Goal: Task Accomplishment & Management: Use online tool/utility

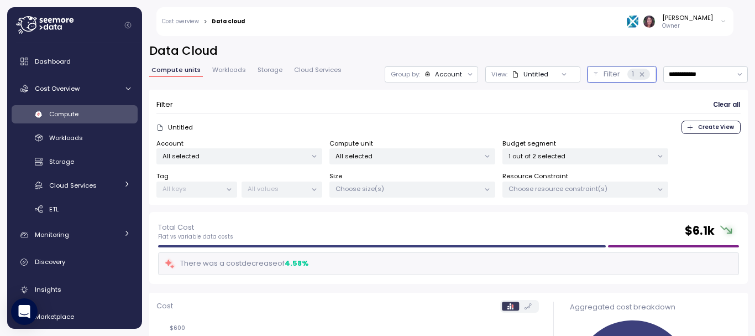
click at [23, 22] on icon at bounding box center [44, 25] width 57 height 18
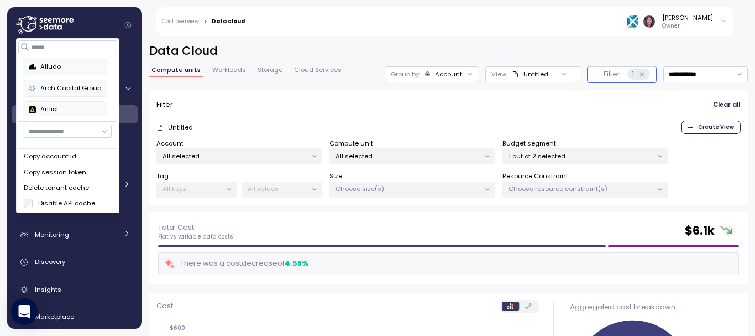
scroll to position [386, 0]
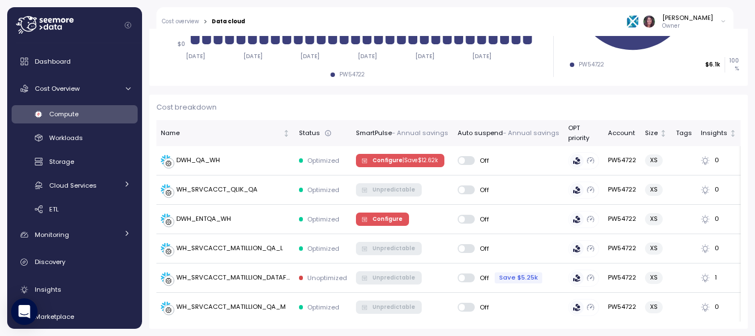
click at [127, 24] on icon "Collapse navigation" at bounding box center [128, 25] width 6 height 6
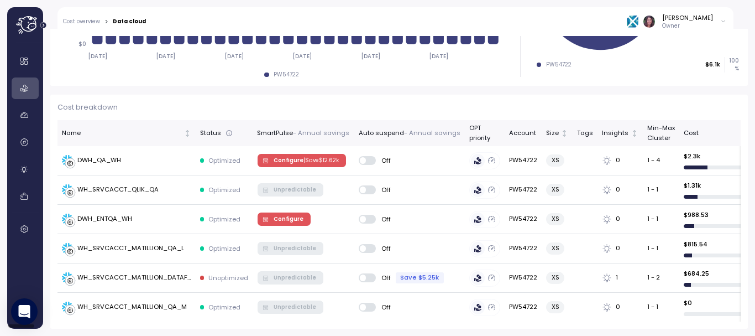
click at [32, 24] on icon at bounding box center [27, 25] width 22 height 18
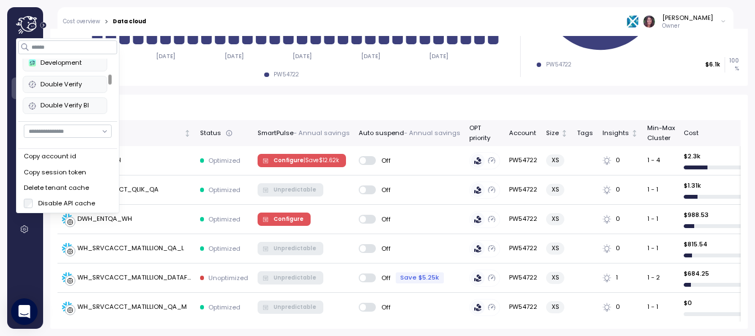
scroll to position [152, 0]
click at [69, 83] on div "Double Verify" at bounding box center [65, 86] width 72 height 10
click at [90, 86] on div "Double Verify" at bounding box center [65, 86] width 72 height 10
click at [418, 118] on div "Cost breakdown Name Status SmartPulse - Annual savings Auto suspend - Annual sa…" at bounding box center [399, 212] width 698 height 234
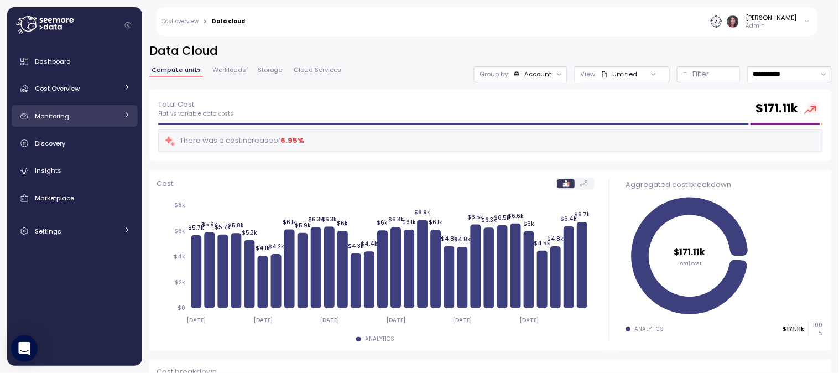
click at [58, 106] on link "Monitoring" at bounding box center [75, 116] width 126 height 22
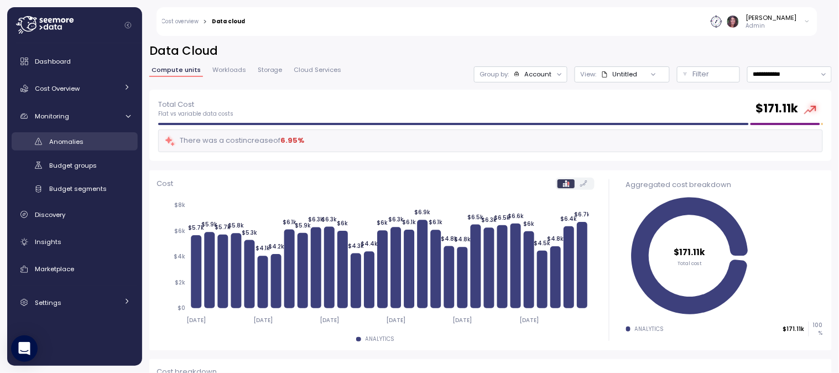
click at [60, 148] on link "Anomalies" at bounding box center [75, 141] width 126 height 18
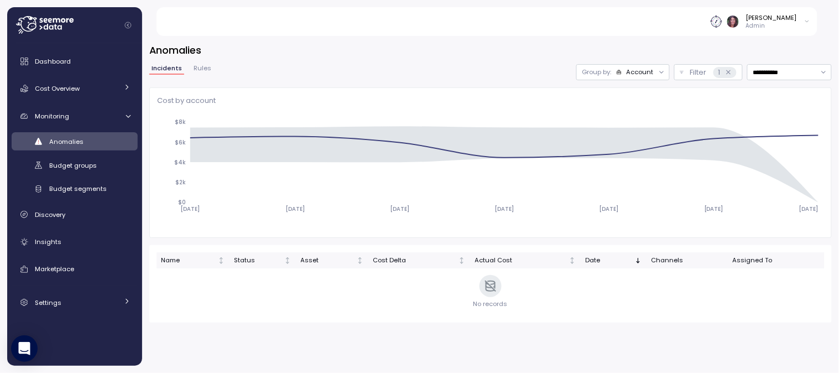
click at [628, 75] on div "Account" at bounding box center [639, 71] width 27 height 9
click at [625, 119] on p "Compute unit" at bounding box center [618, 115] width 44 height 9
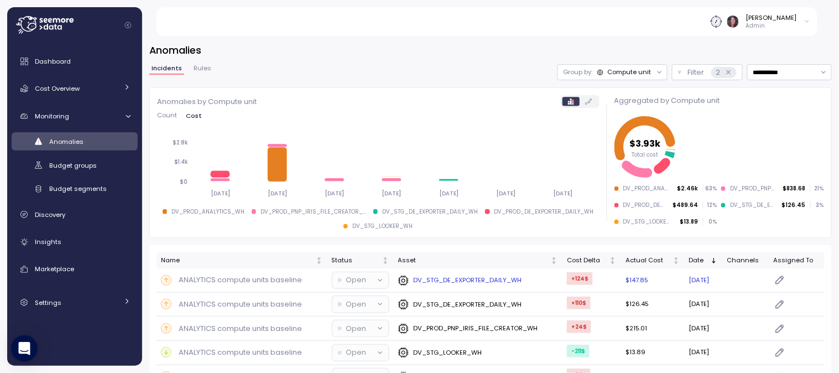
click at [228, 279] on p "ANALYTICS compute units baseline" at bounding box center [240, 279] width 123 height 11
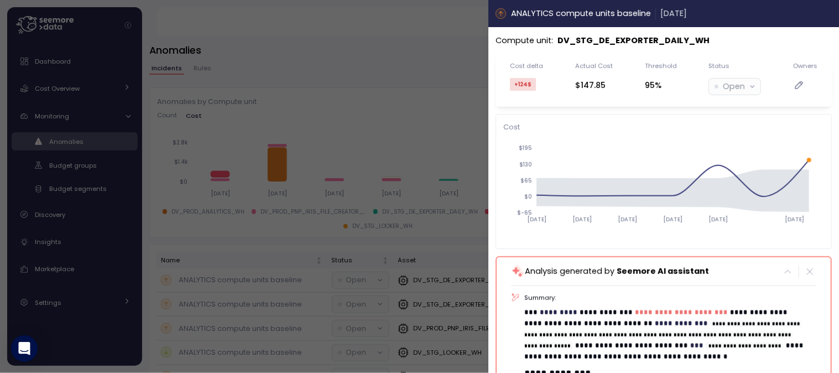
click at [823, 15] on icon "button" at bounding box center [827, 13] width 9 height 9
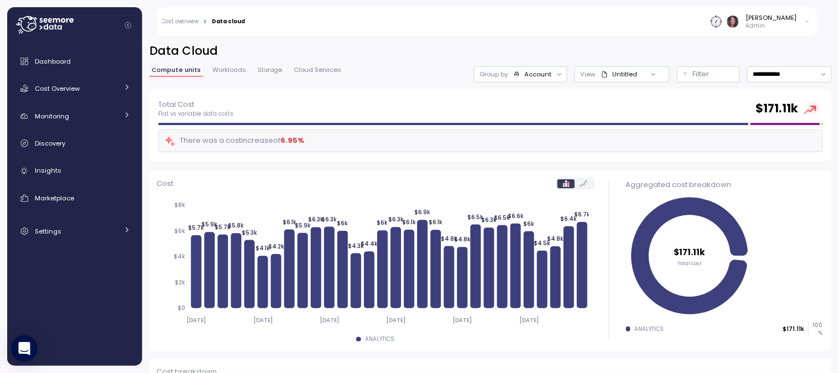
click at [799, 191] on div "Aggregated cost breakdown $171.11k Total cost ANALYTICS $171.11k 100 %" at bounding box center [723, 260] width 215 height 180
click at [64, 122] on link "Monitoring" at bounding box center [75, 116] width 126 height 22
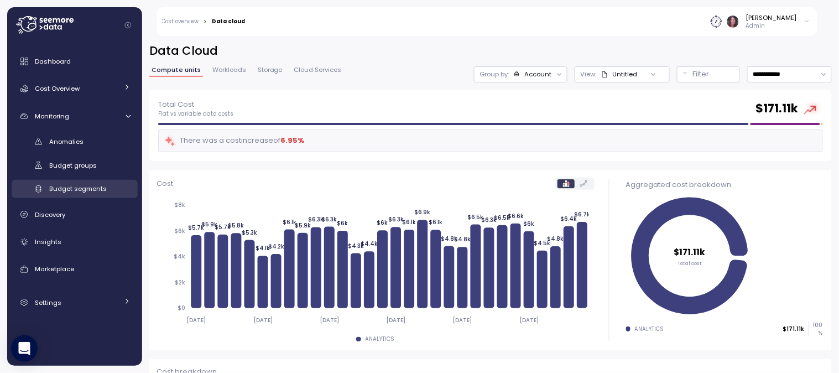
click at [72, 187] on span "Budget segments" at bounding box center [77, 188] width 57 height 9
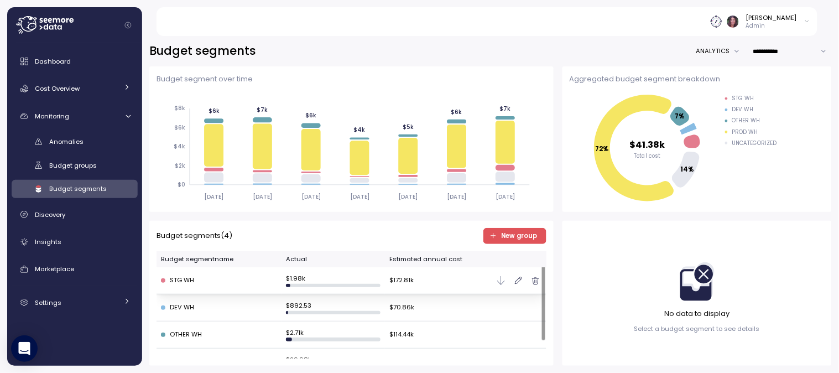
click at [197, 275] on div "STG WH" at bounding box center [219, 280] width 116 height 10
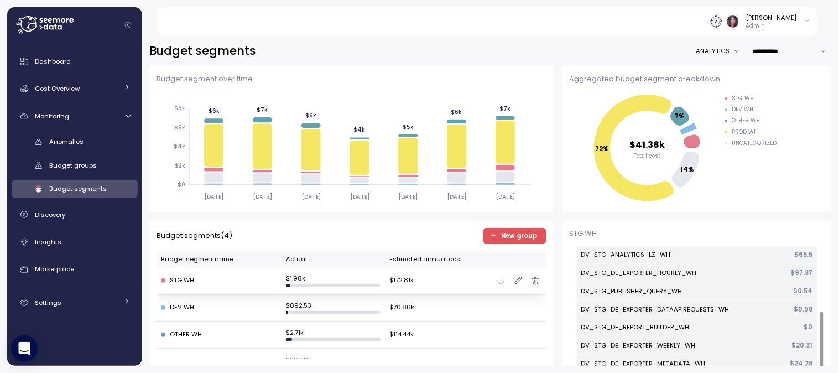
scroll to position [134, 0]
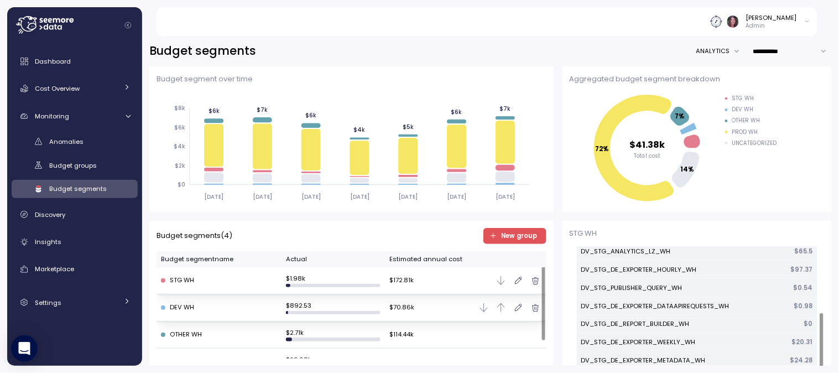
click at [171, 308] on div "DEV WH" at bounding box center [219, 307] width 116 height 10
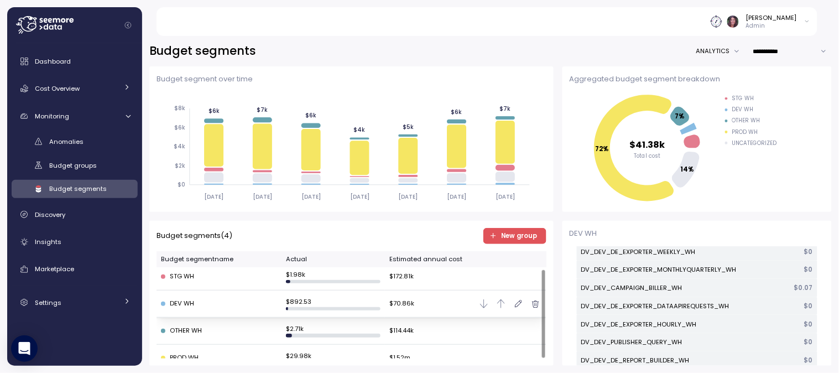
scroll to position [21, 0]
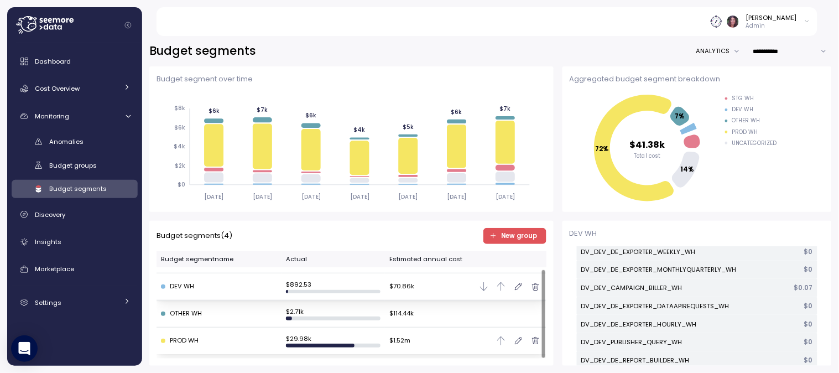
click at [197, 332] on td "PROD WH" at bounding box center [218, 340] width 125 height 27
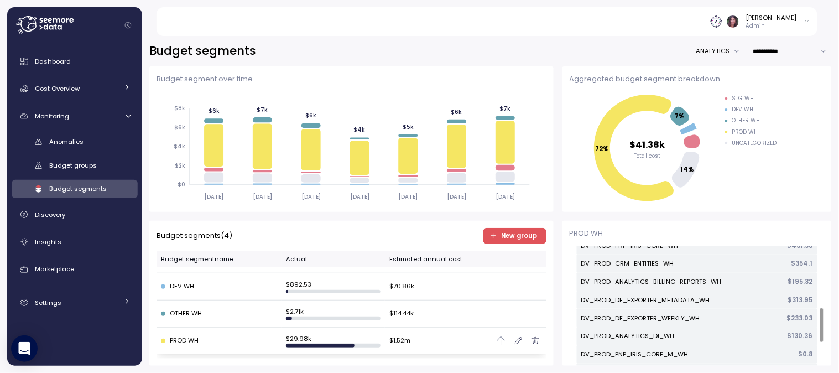
scroll to position [369, 0]
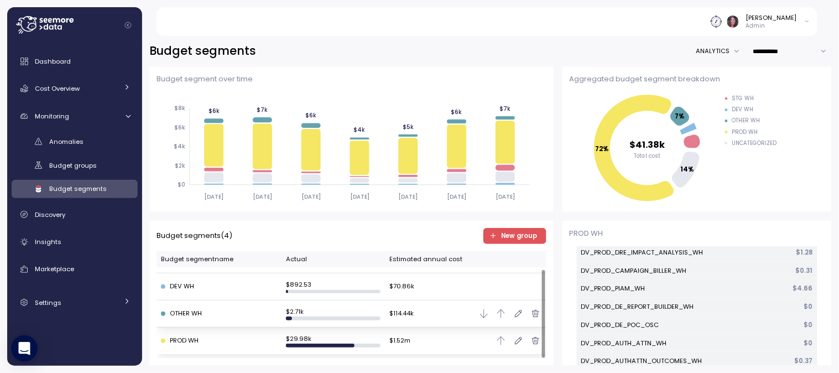
click at [195, 315] on div "OTHER WH" at bounding box center [219, 313] width 116 height 10
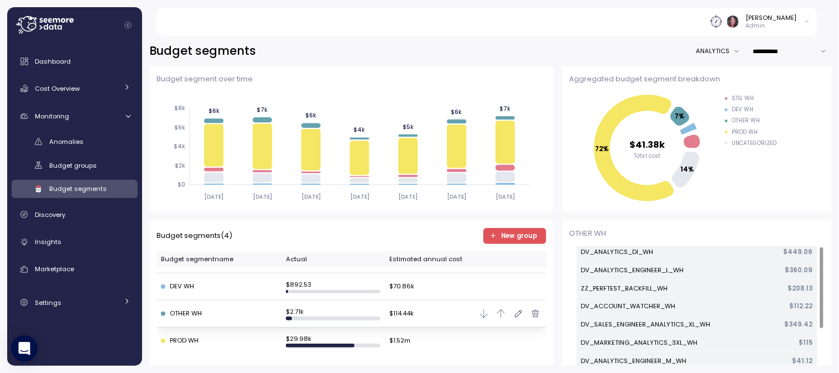
scroll to position [0, 0]
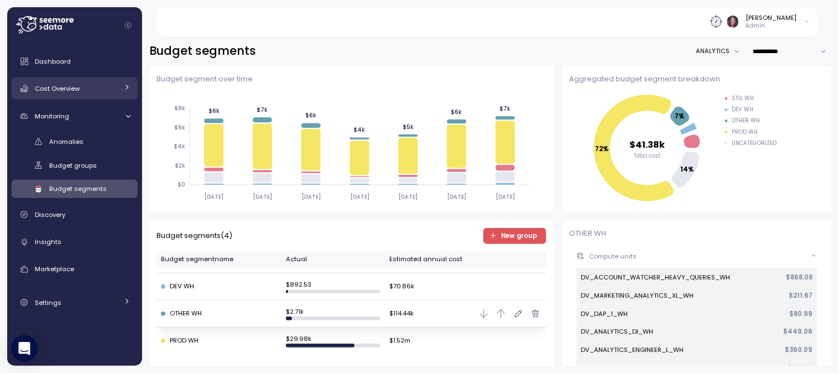
click at [50, 77] on link "Cost Overview" at bounding box center [75, 88] width 126 height 22
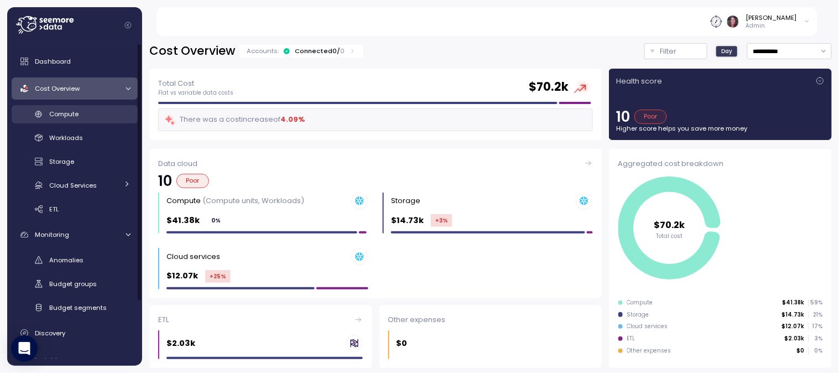
click at [64, 112] on span "Compute" at bounding box center [63, 113] width 29 height 9
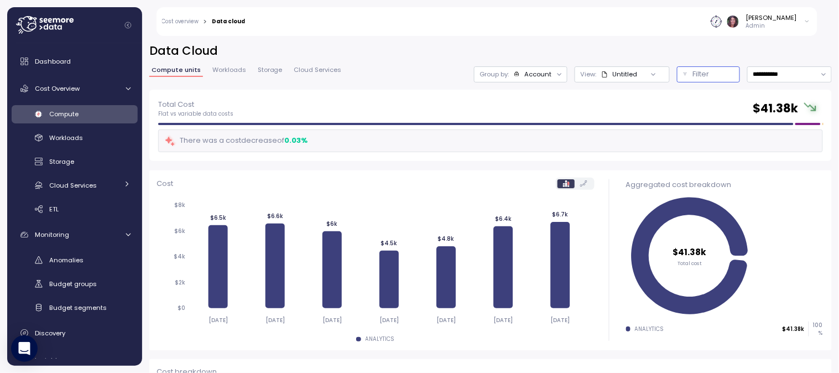
click at [693, 75] on p "Filter" at bounding box center [701, 74] width 17 height 11
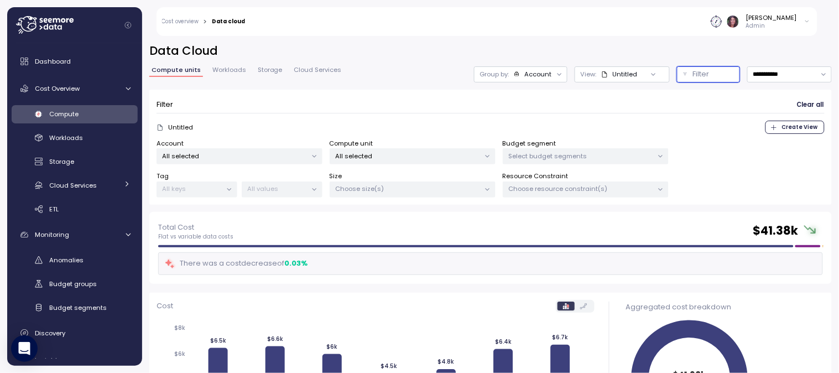
click at [544, 151] on p "Select budget segments" at bounding box center [581, 155] width 144 height 9
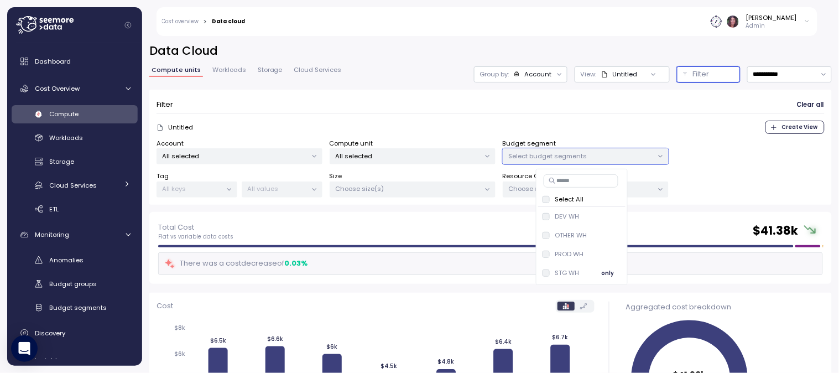
click at [563, 274] on div "STG WH" at bounding box center [567, 272] width 24 height 9
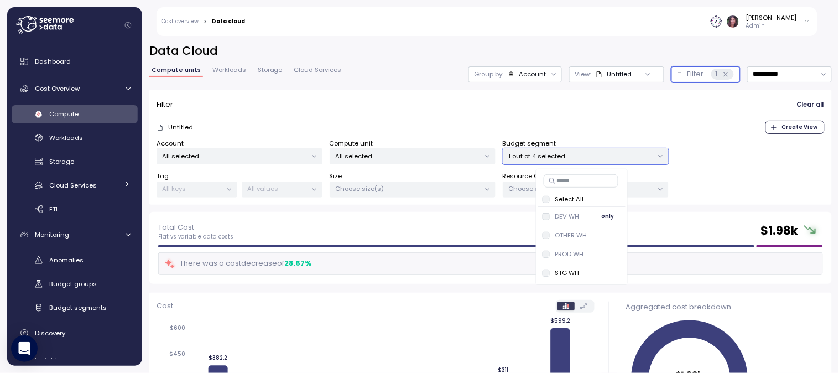
click at [565, 214] on div "DEV WH" at bounding box center [567, 216] width 24 height 9
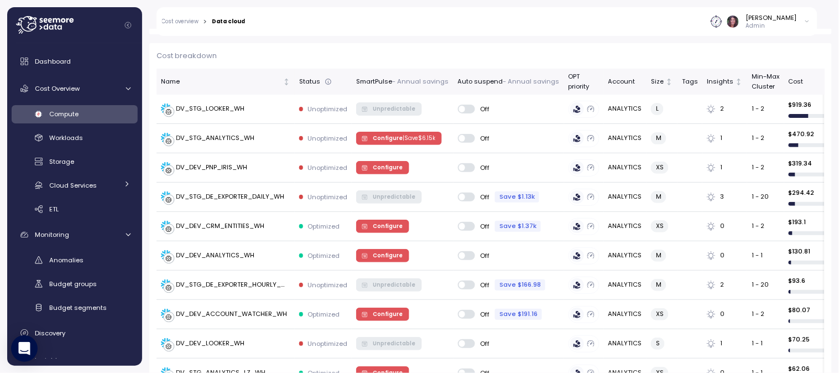
scroll to position [437, 0]
click at [376, 172] on span "Configure" at bounding box center [388, 168] width 30 height 12
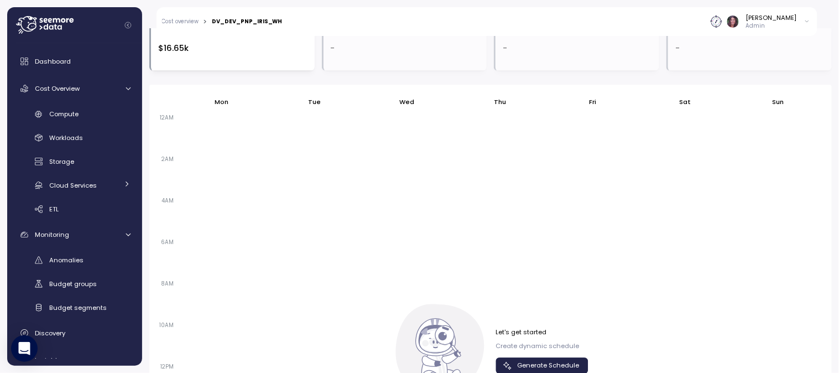
scroll to position [651, 0]
click at [524, 365] on span "Generate Schedule" at bounding box center [548, 365] width 62 height 15
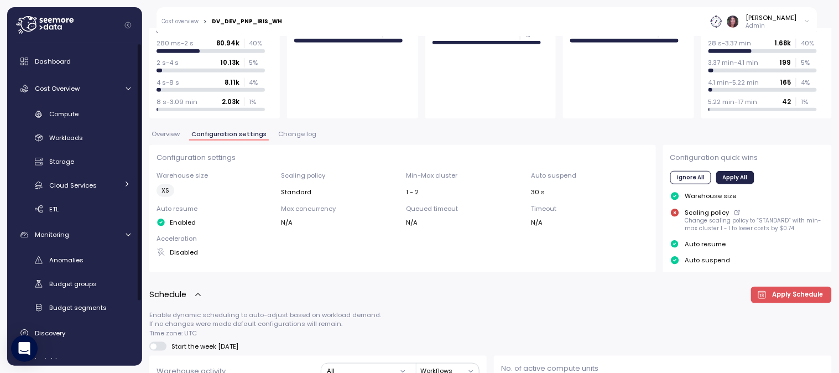
scroll to position [136, 0]
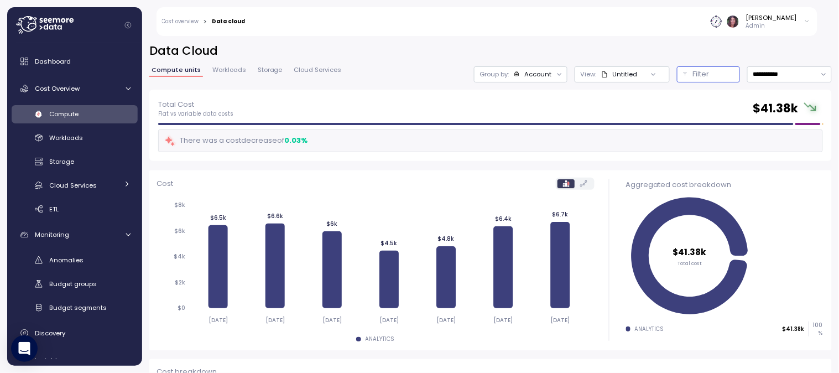
click at [693, 74] on p "Filter" at bounding box center [701, 74] width 17 height 11
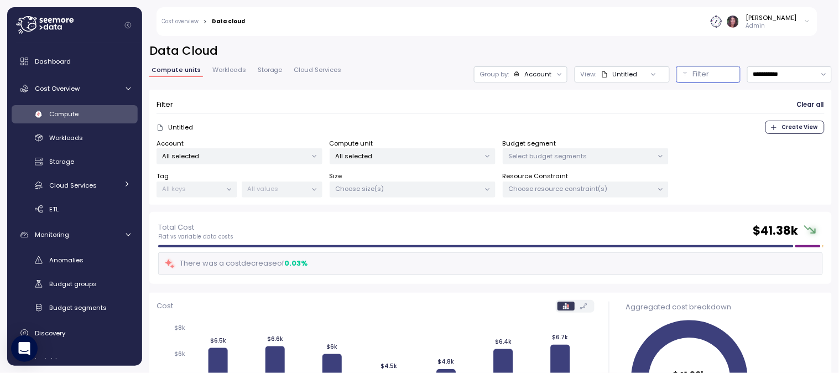
click at [539, 145] on label "Budget segment" at bounding box center [529, 144] width 54 height 10
click at [535, 156] on p "Select budget segments" at bounding box center [581, 155] width 144 height 9
click at [564, 217] on div "DEV WH" at bounding box center [567, 216] width 24 height 9
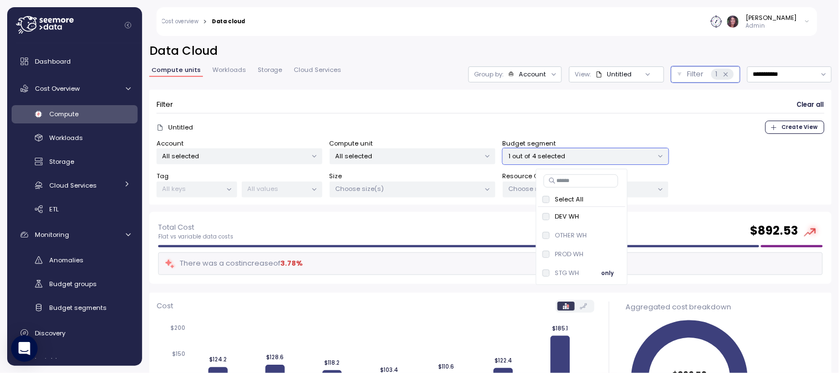
click at [589, 268] on div "STG WH only" at bounding box center [581, 272] width 78 height 13
click at [552, 271] on div "STG WH" at bounding box center [560, 272] width 37 height 9
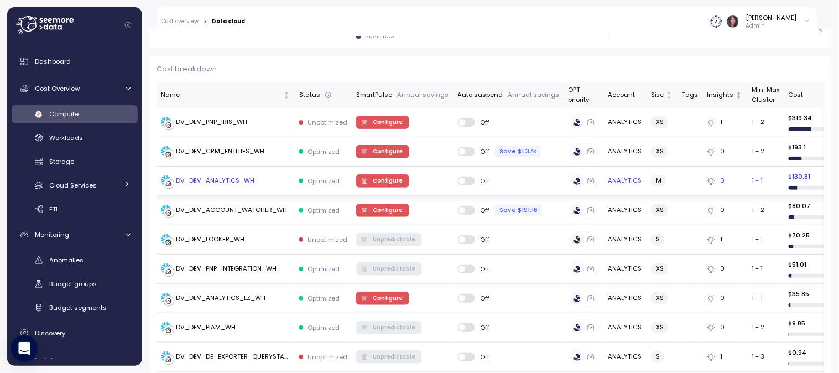
scroll to position [421, 0]
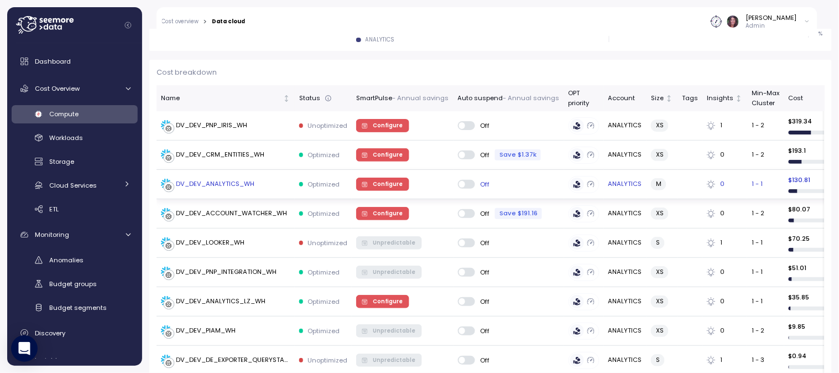
click at [390, 180] on span "Configure" at bounding box center [388, 184] width 30 height 12
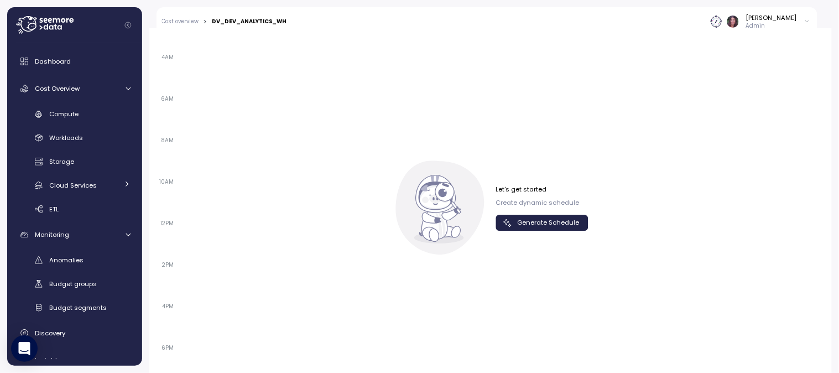
scroll to position [787, 0]
click at [545, 216] on span "Generate Schedule" at bounding box center [548, 221] width 62 height 15
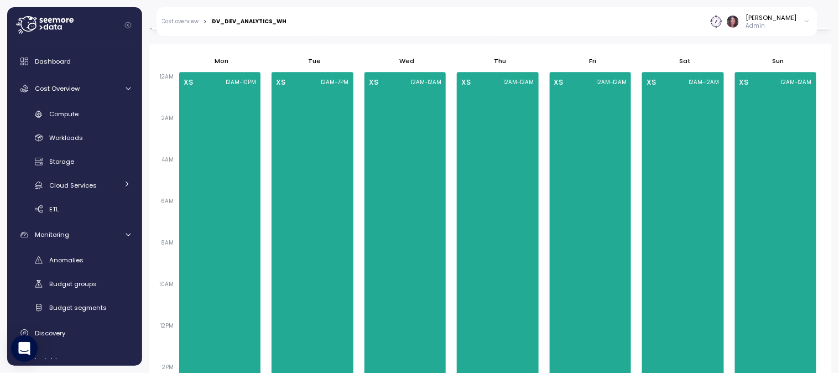
scroll to position [892, 0]
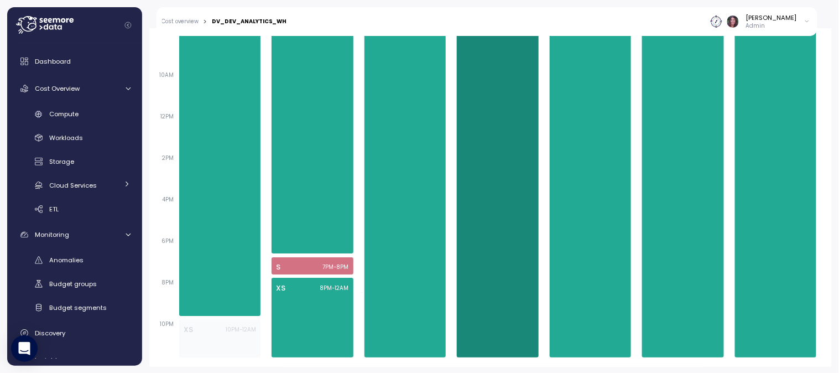
scroll to position [892, 0]
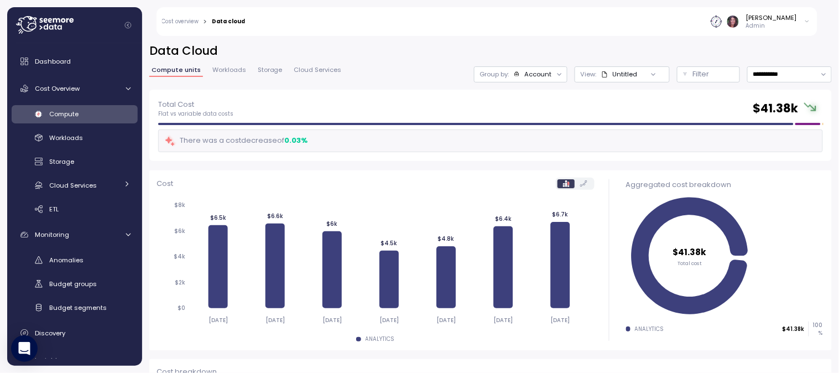
click at [612, 78] on div "Untitled" at bounding box center [624, 74] width 25 height 9
click at [694, 74] on div "Filter" at bounding box center [713, 74] width 41 height 11
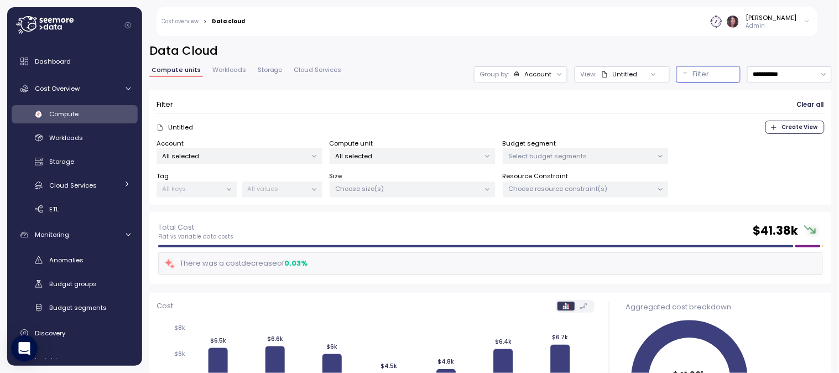
click at [548, 147] on label "Budget segment" at bounding box center [529, 144] width 54 height 10
click at [542, 155] on p "Select budget segments" at bounding box center [581, 155] width 144 height 9
click at [557, 214] on div "DEV WH" at bounding box center [567, 216] width 24 height 9
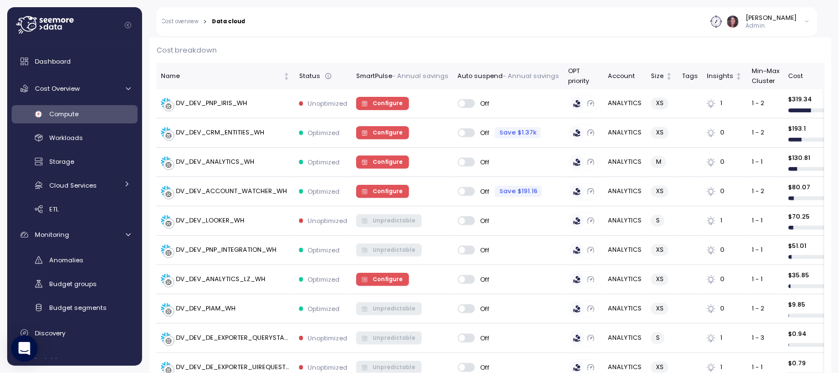
scroll to position [444, 0]
click at [368, 104] on span "Configure" at bounding box center [381, 103] width 41 height 12
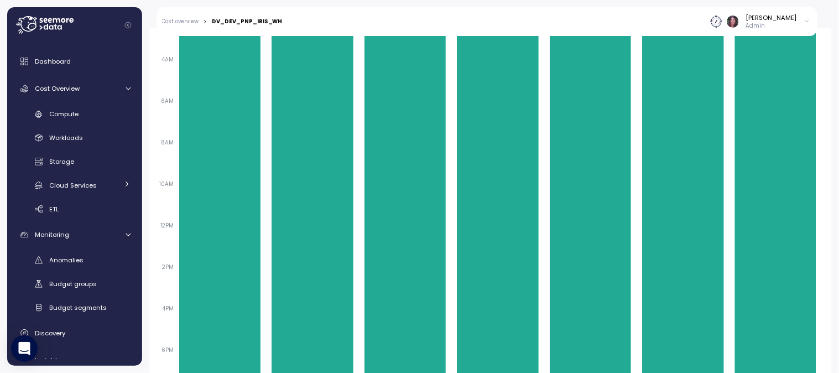
scroll to position [901, 0]
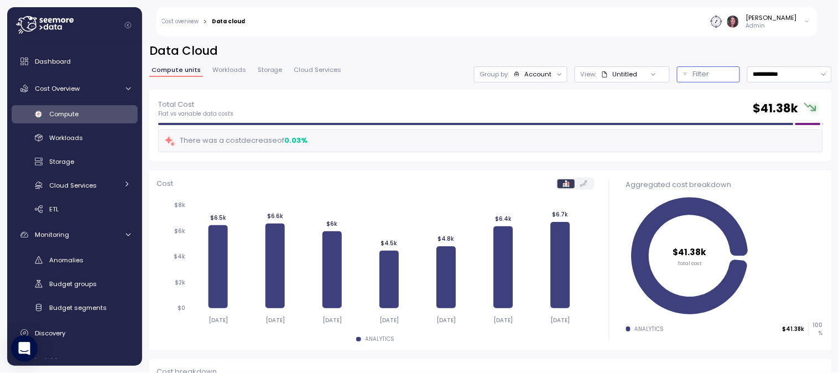
click at [693, 69] on p "Filter" at bounding box center [701, 74] width 17 height 11
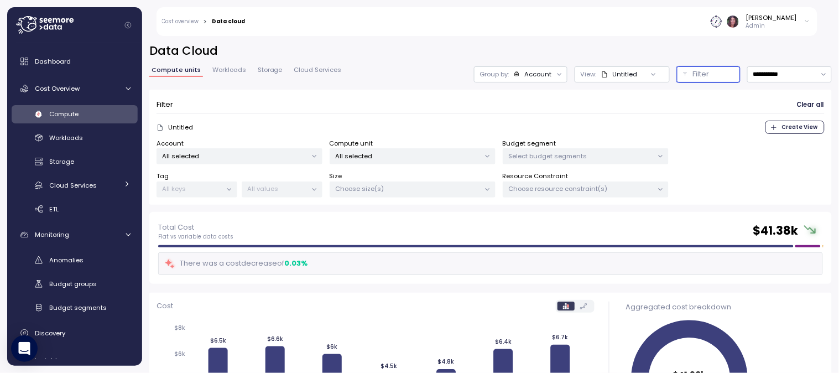
click at [530, 155] on p "Select budget segments" at bounding box center [581, 155] width 144 height 9
click at [572, 214] on div "DEV WH" at bounding box center [567, 216] width 24 height 9
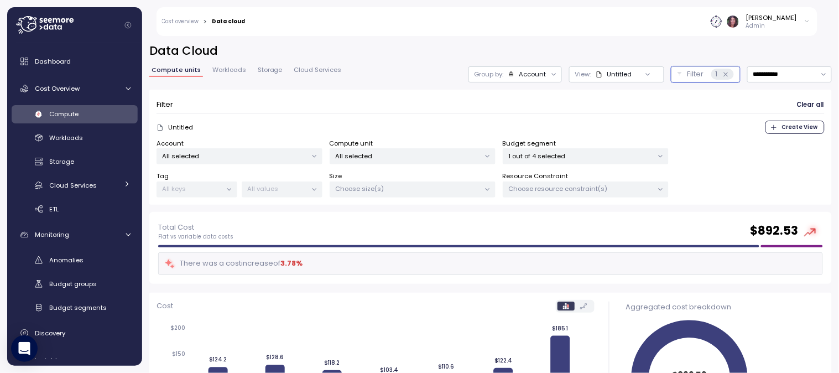
click at [688, 117] on form "Filter Clear all Untitled Create View Account All selected Compute unit All sel…" at bounding box center [490, 147] width 668 height 101
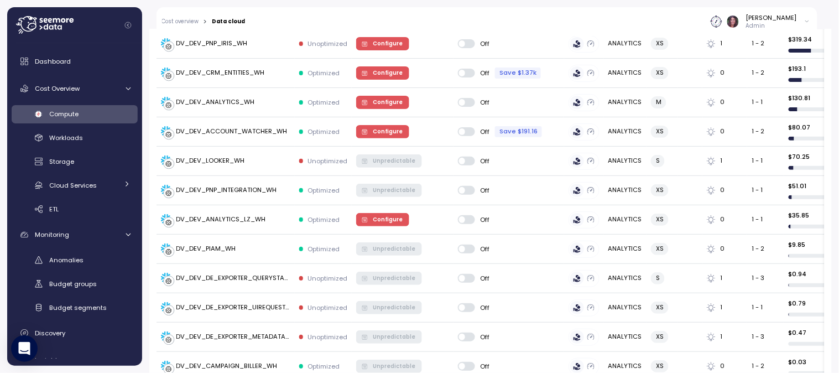
scroll to position [504, 0]
drag, startPoint x: 223, startPoint y: 101, endPoint x: 187, endPoint y: 101, distance: 35.9
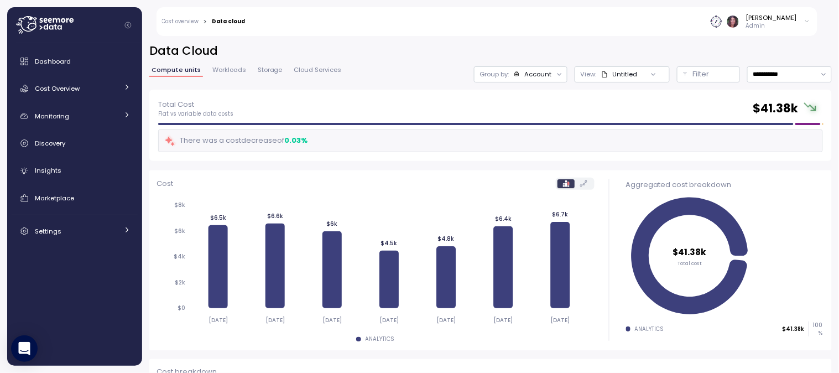
click at [612, 77] on div "Untitled" at bounding box center [624, 74] width 25 height 9
click at [693, 70] on p "Filter" at bounding box center [701, 74] width 17 height 11
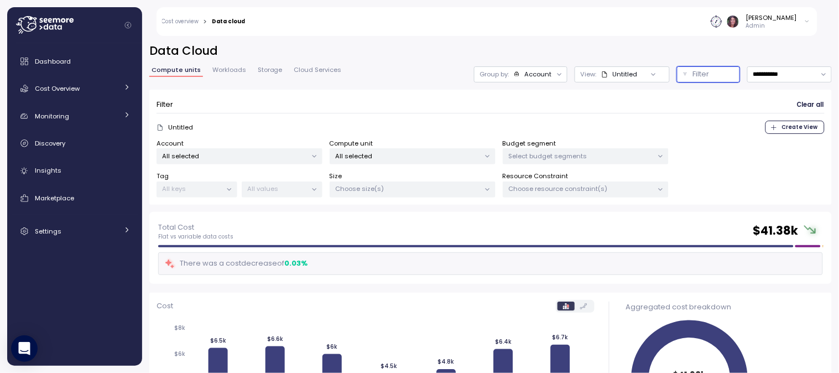
click at [565, 159] on p "Select budget segments" at bounding box center [581, 155] width 144 height 9
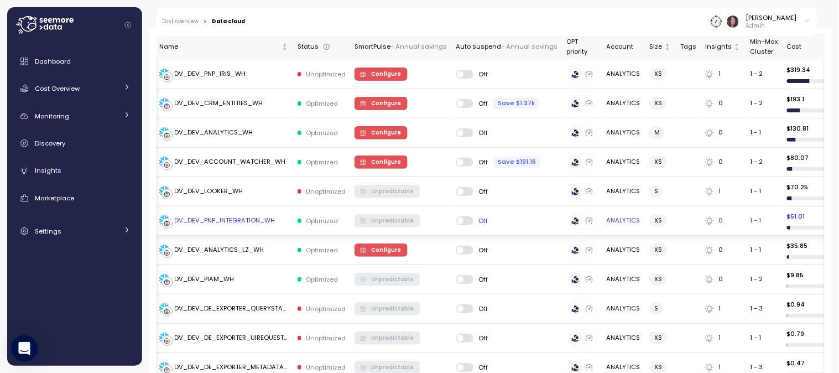
scroll to position [479, 0]
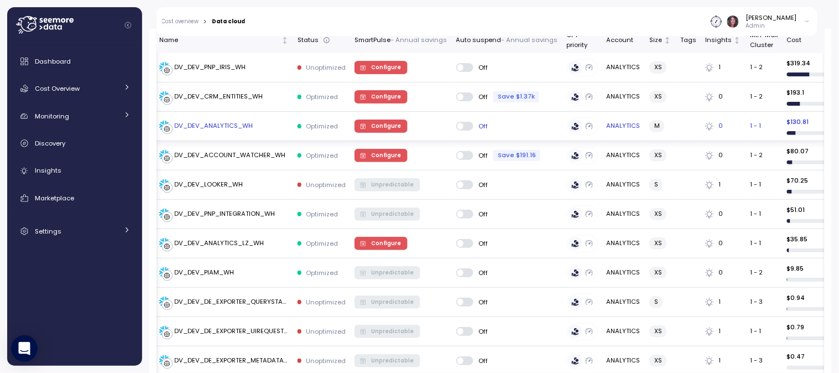
click at [552, 139] on td "Off" at bounding box center [507, 126] width 111 height 29
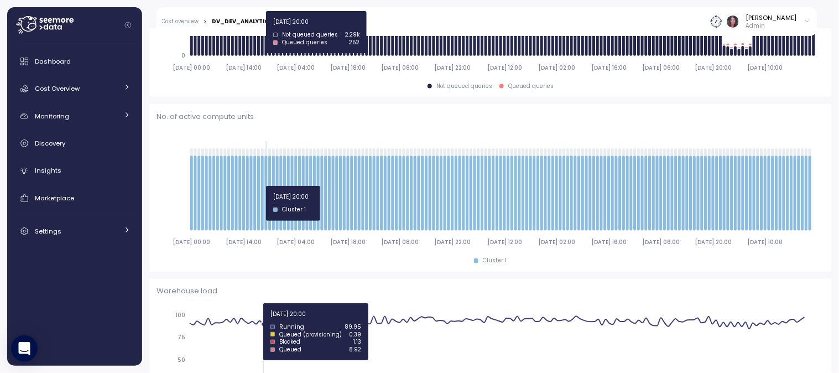
scroll to position [389, 0]
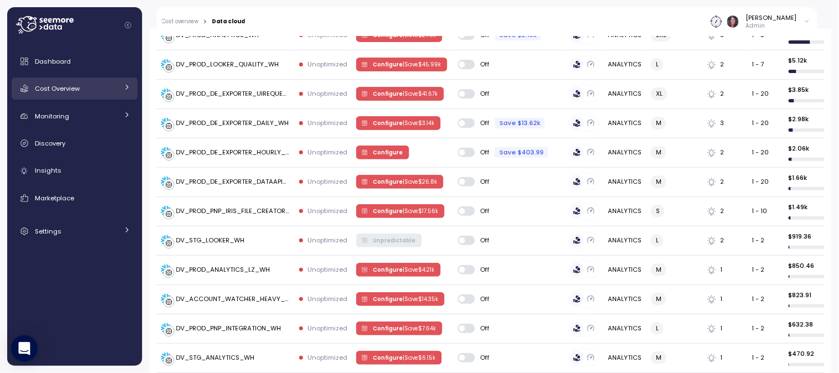
click at [96, 81] on link "Cost Overview" at bounding box center [75, 88] width 126 height 22
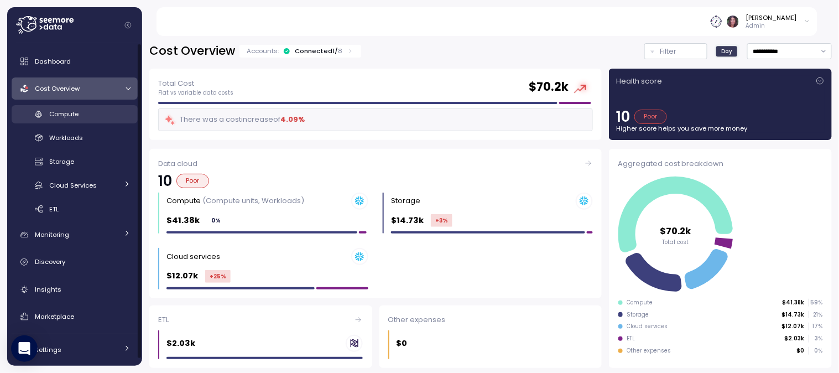
click at [91, 108] on div "Compute" at bounding box center [89, 113] width 81 height 11
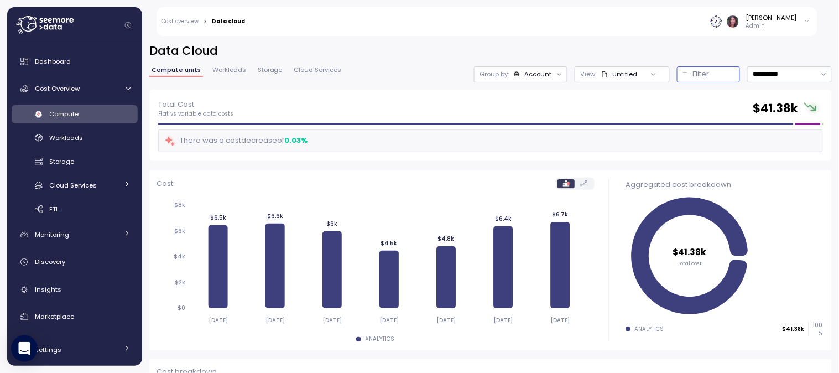
click at [693, 70] on div "Filter" at bounding box center [713, 74] width 41 height 11
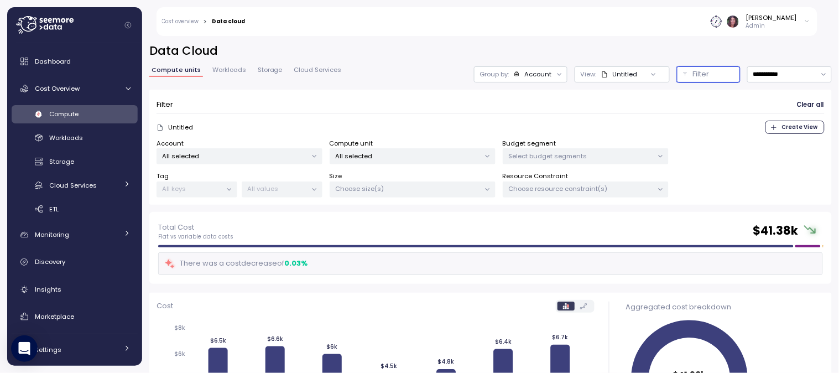
click at [531, 151] on p "Select budget segments" at bounding box center [581, 155] width 144 height 9
click at [614, 216] on span "only" at bounding box center [607, 216] width 13 height 12
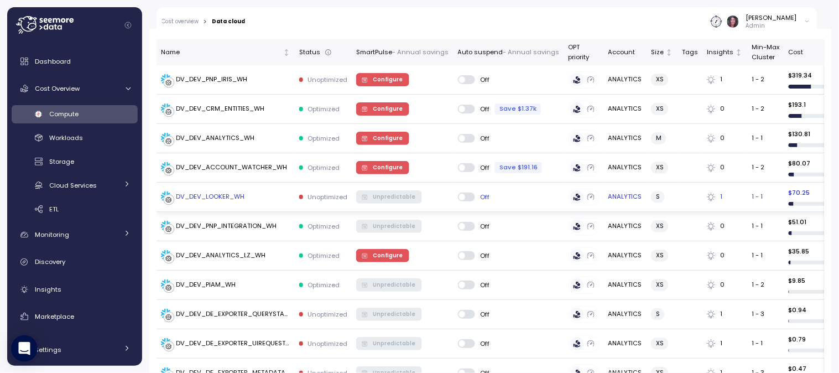
scroll to position [468, 0]
click at [689, 197] on td at bounding box center [689, 196] width 25 height 29
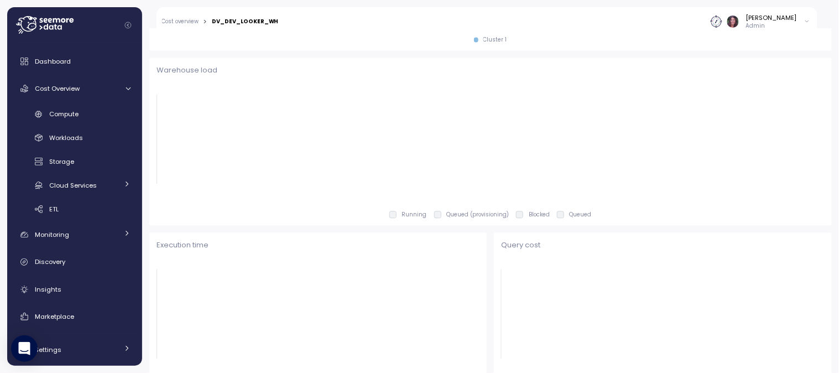
scroll to position [579, 0]
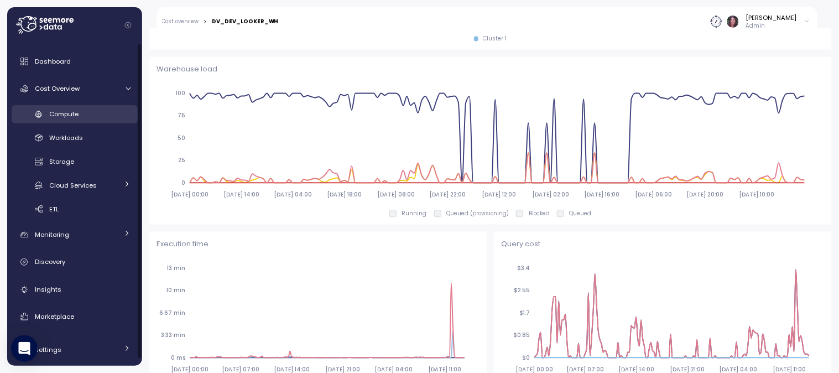
click at [62, 120] on link "Compute" at bounding box center [75, 114] width 126 height 18
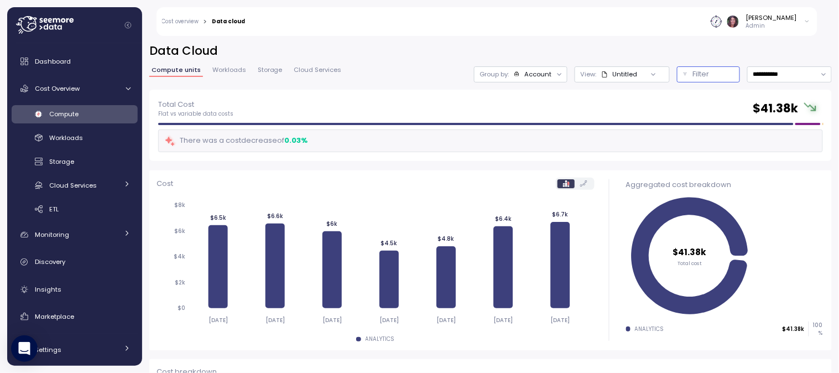
click at [693, 70] on p "Filter" at bounding box center [701, 74] width 17 height 11
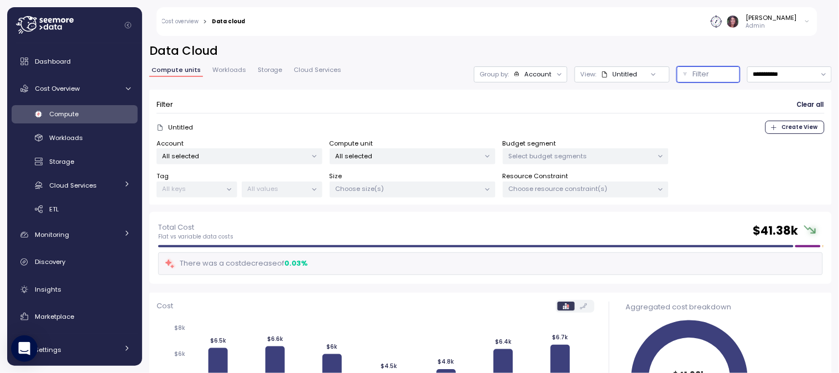
click at [570, 148] on div "Select budget segments" at bounding box center [585, 156] width 166 height 16
click at [614, 214] on span "only" at bounding box center [607, 216] width 13 height 12
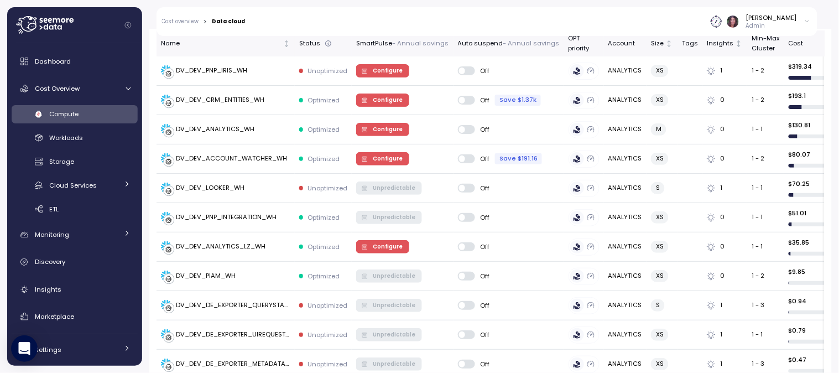
scroll to position [463, 0]
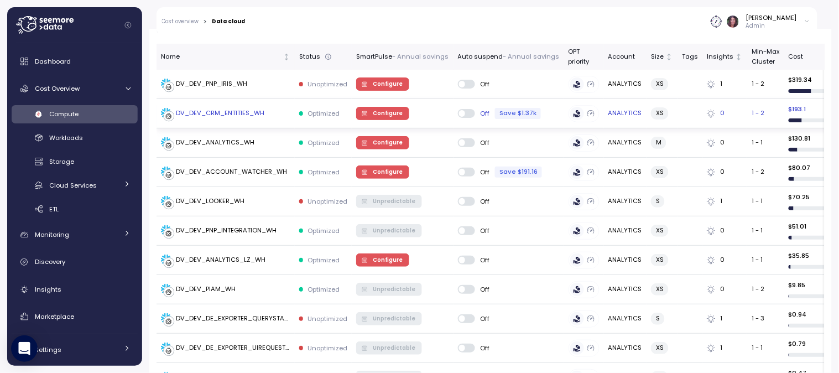
click at [369, 111] on span "Configure" at bounding box center [381, 113] width 41 height 12
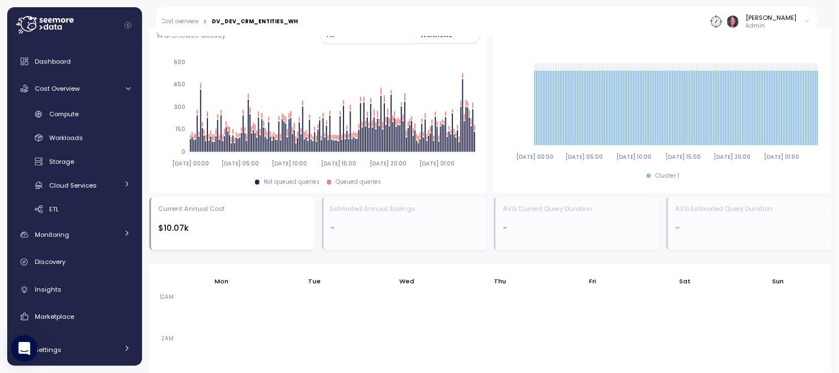
scroll to position [669, 0]
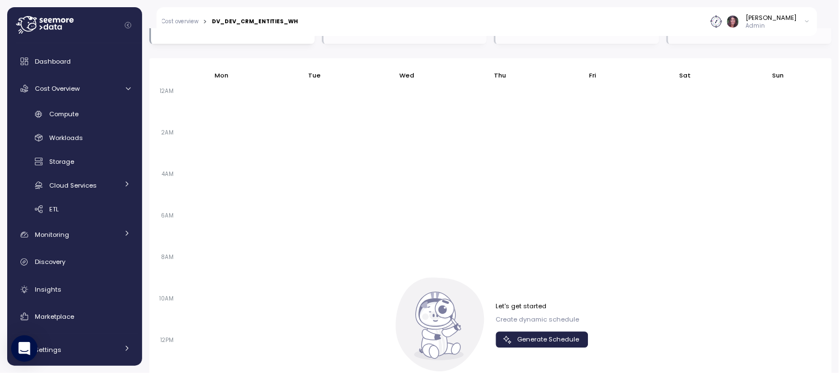
click at [531, 345] on span "Generate Schedule" at bounding box center [548, 339] width 62 height 15
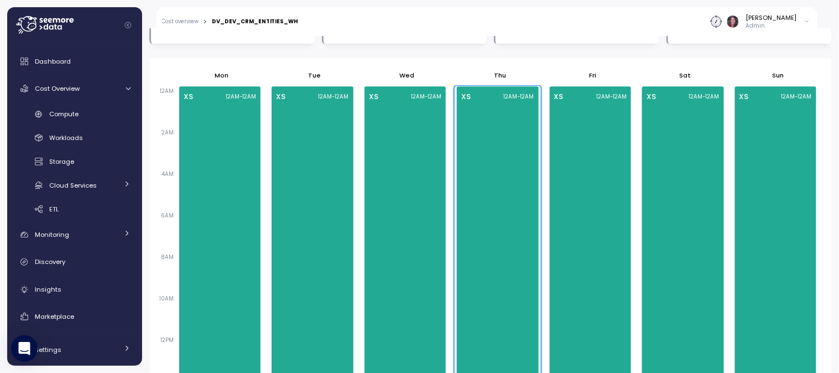
click at [535, 233] on div "12:00 AM – 11:59 PM XS 12AM - 12AM" at bounding box center [497, 333] width 87 height 496
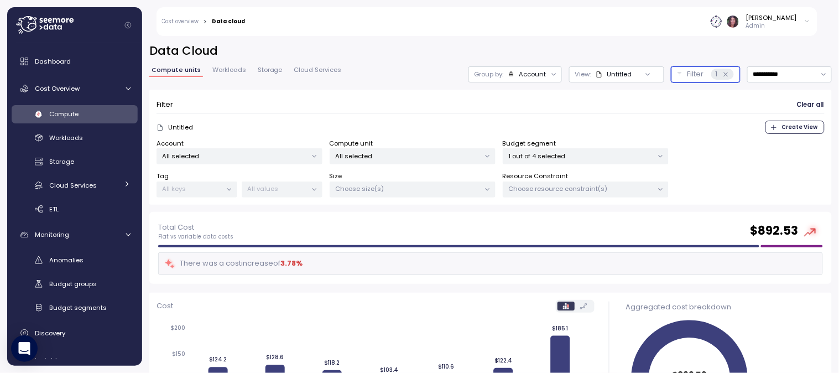
click at [687, 69] on p "Filter" at bounding box center [695, 74] width 17 height 11
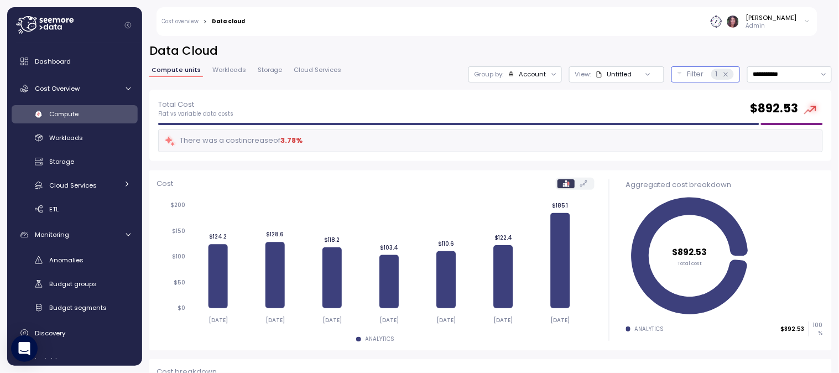
click at [687, 69] on p "Filter" at bounding box center [695, 74] width 17 height 11
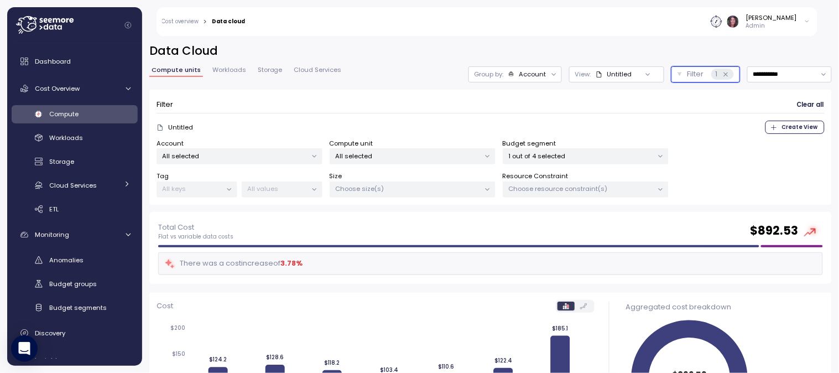
click at [547, 151] on p "1 out of 4 selected" at bounding box center [581, 155] width 144 height 9
click at [547, 220] on div "DEV WH" at bounding box center [560, 216] width 37 height 9
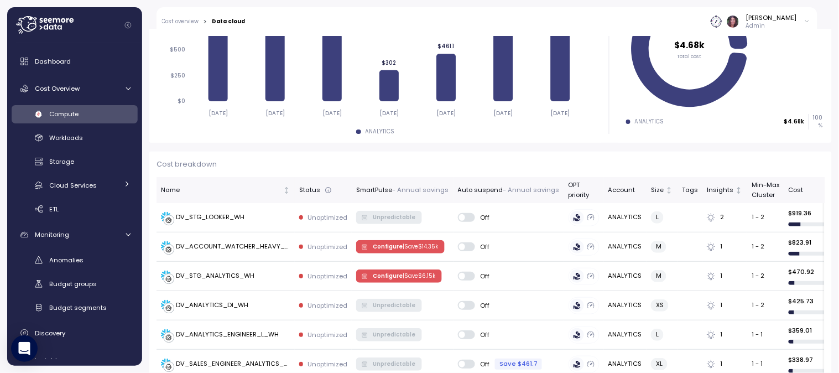
scroll to position [330, 0]
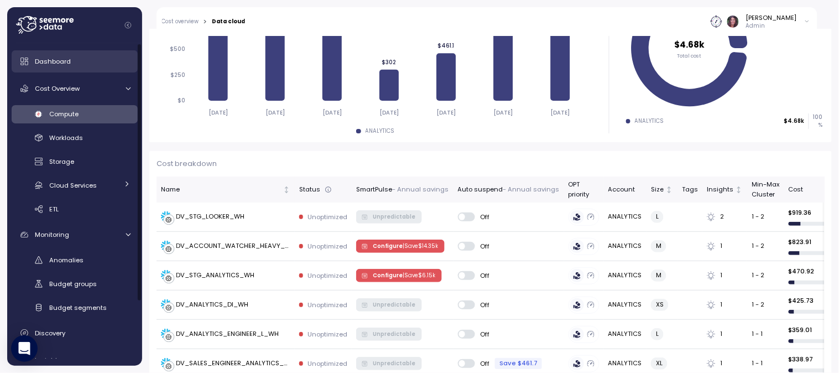
click at [45, 72] on link "Dashboard" at bounding box center [75, 61] width 126 height 22
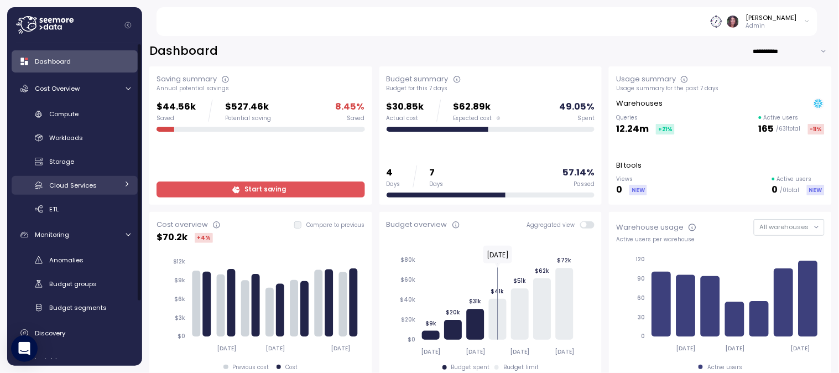
click at [54, 185] on span "Cloud Services" at bounding box center [73, 185] width 48 height 9
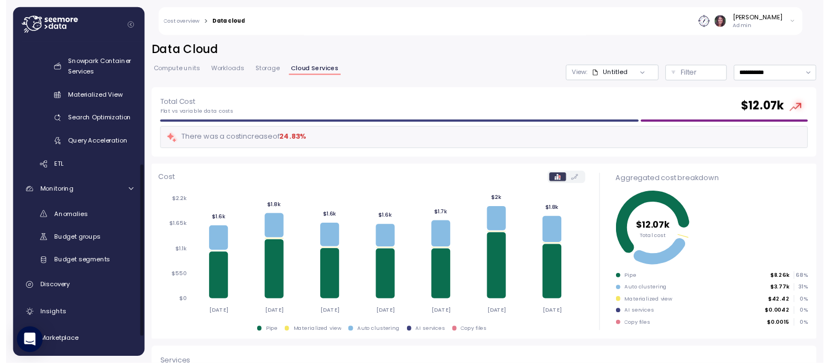
scroll to position [218, 0]
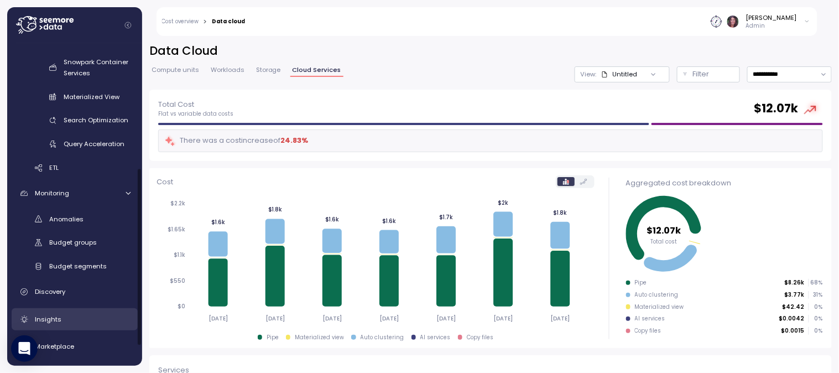
click at [62, 322] on div "Insights" at bounding box center [83, 318] width 96 height 11
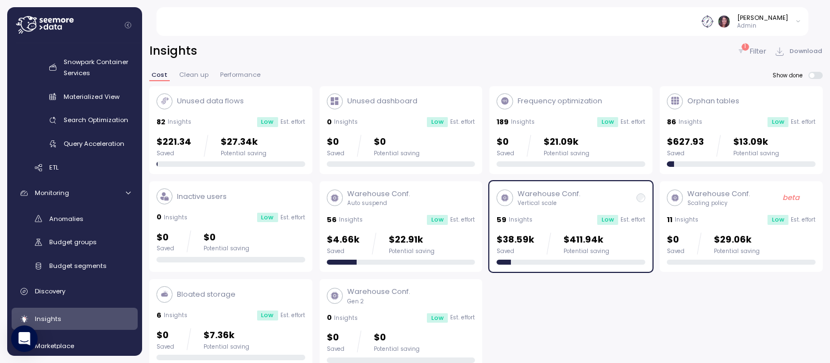
scroll to position [3, 0]
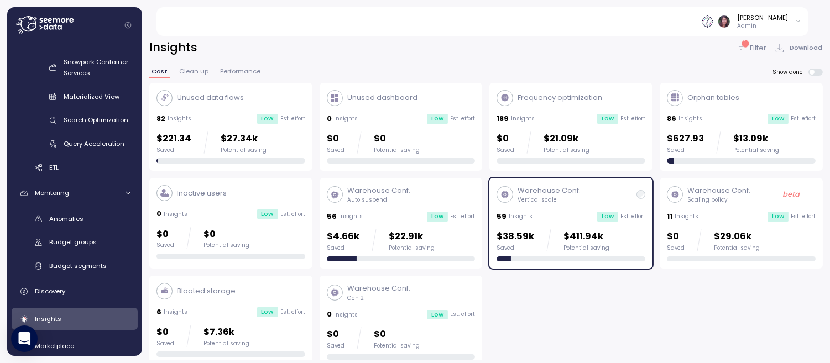
click at [352, 235] on p "$4.66k" at bounding box center [343, 236] width 33 height 15
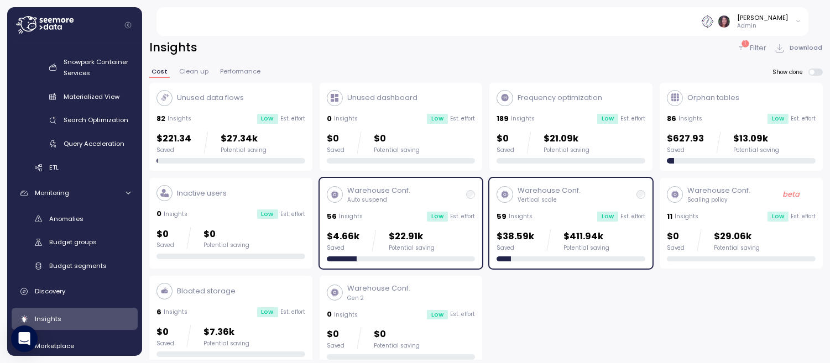
scroll to position [137, 0]
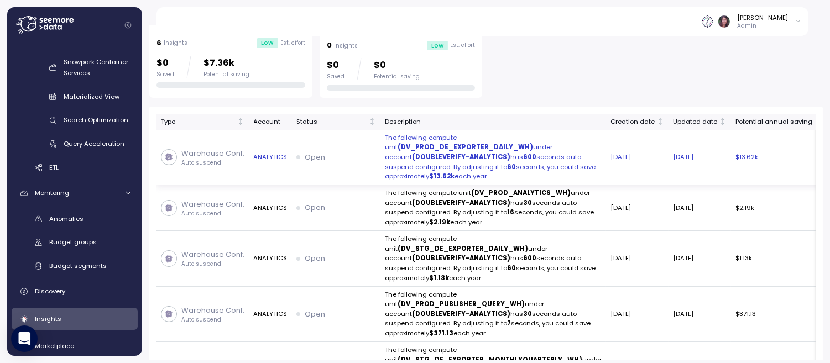
scroll to position [270, 0]
